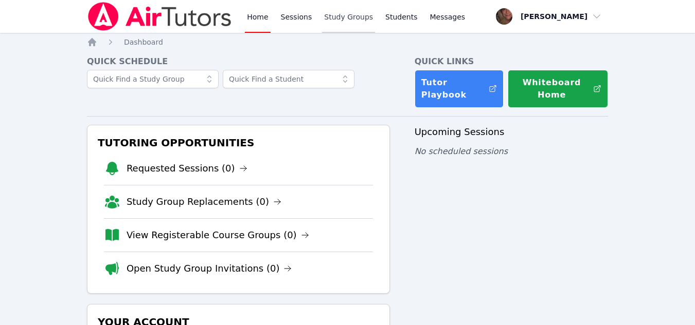
click at [351, 19] on link "Study Groups" at bounding box center [348, 16] width 53 height 33
